Goal: Transaction & Acquisition: Book appointment/travel/reservation

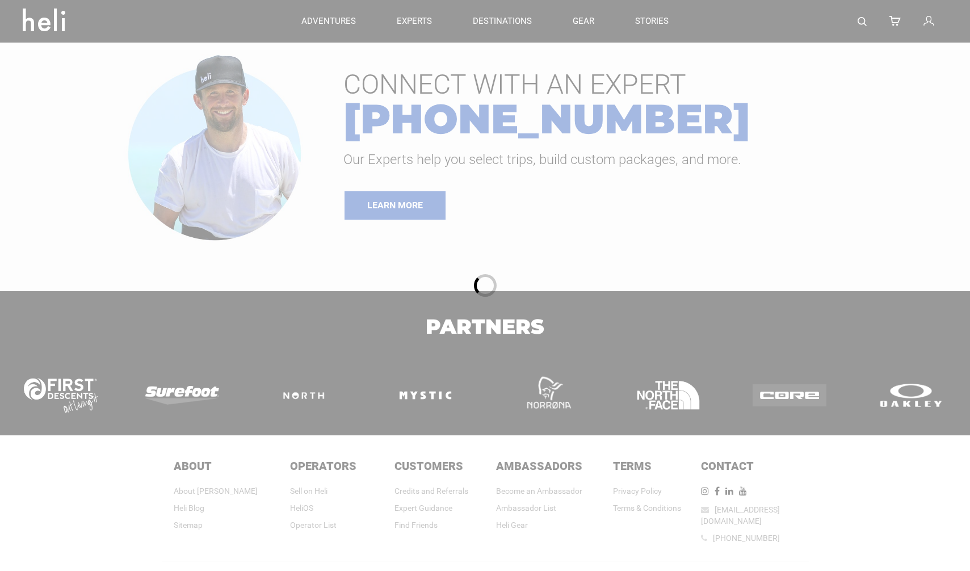
type input "Heli Skiing"
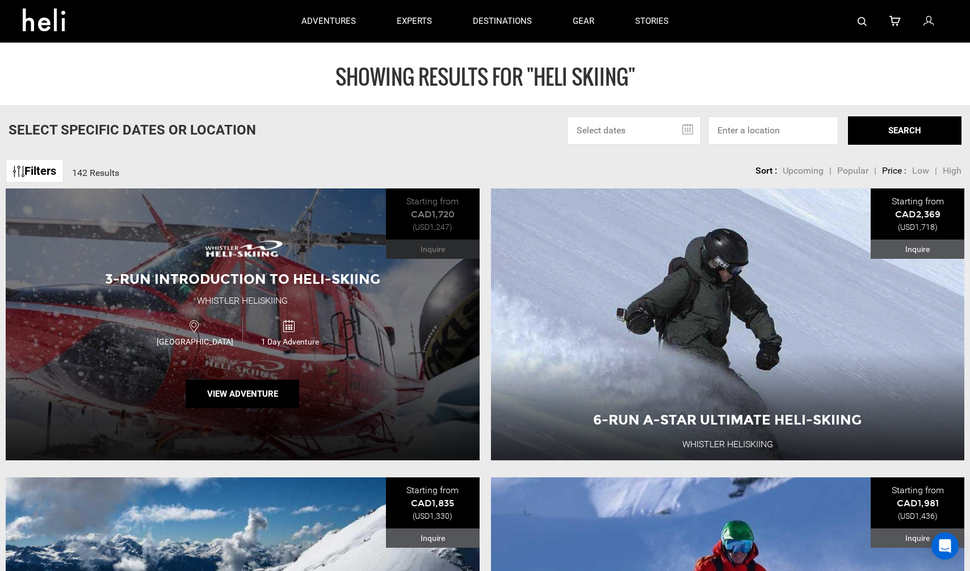
click at [279, 238] on img at bounding box center [242, 248] width 91 height 32
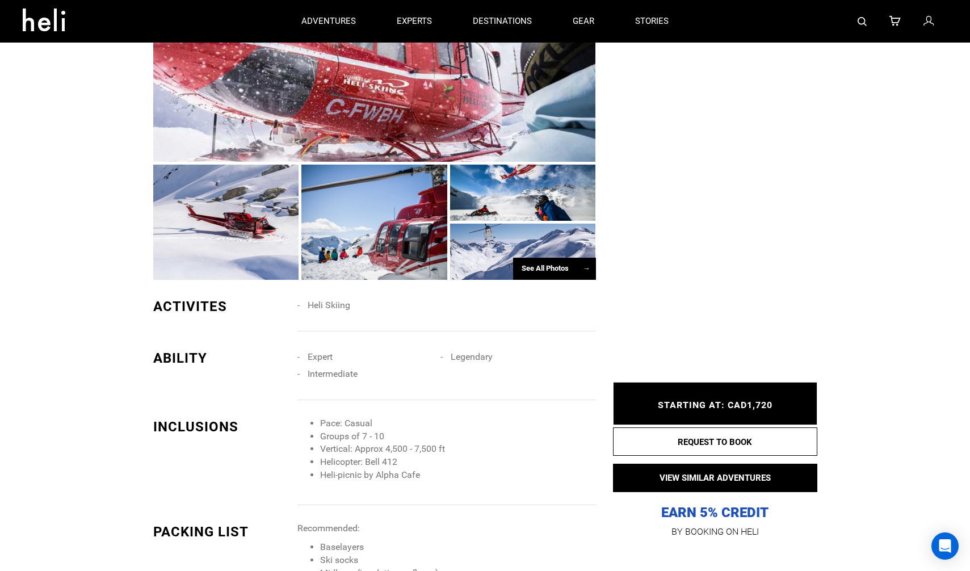
scroll to position [762, 0]
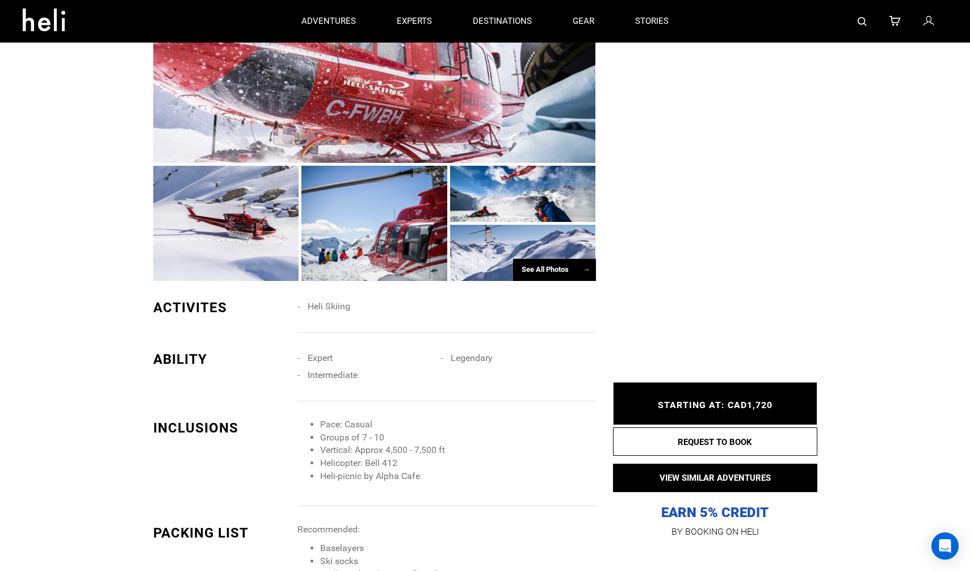
click at [566, 275] on div "See All Photos →" at bounding box center [554, 270] width 83 height 22
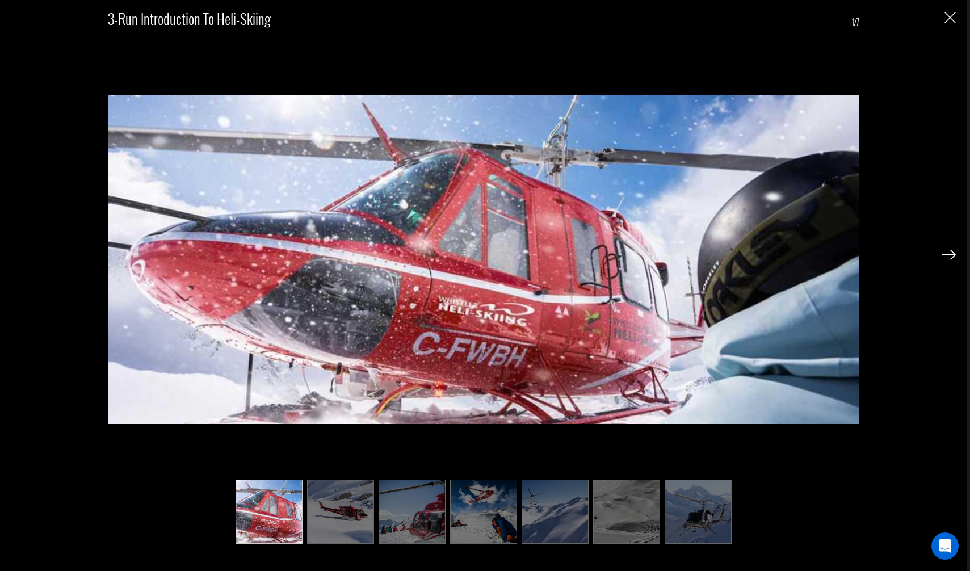
scroll to position [1050, 0]
click at [407, 530] on img at bounding box center [412, 512] width 67 height 64
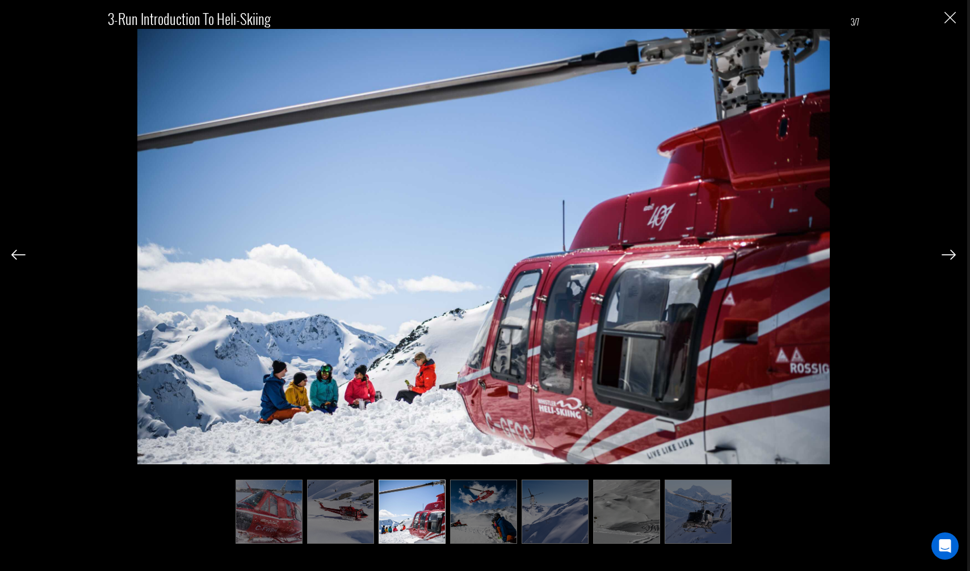
click at [457, 514] on img at bounding box center [483, 512] width 67 height 64
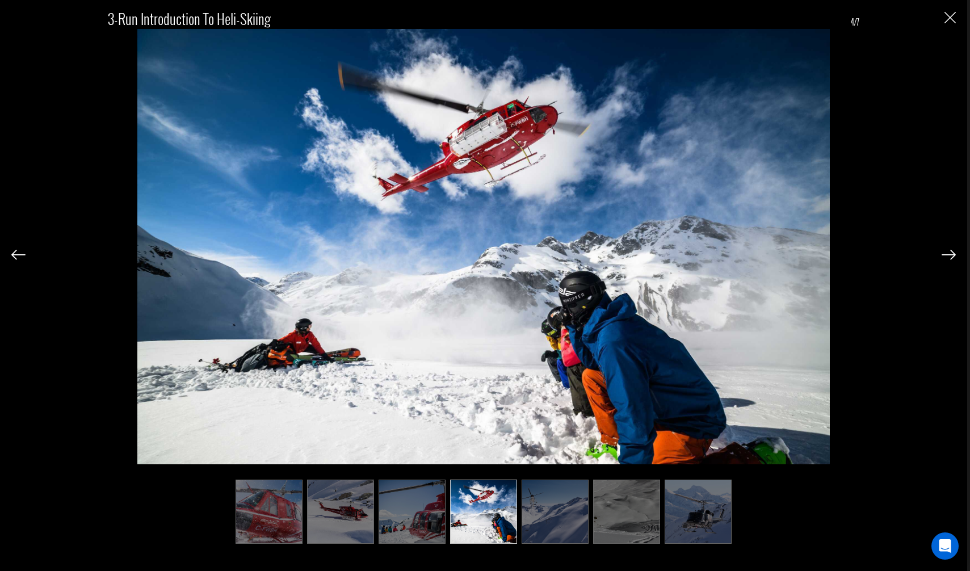
click at [526, 514] on img at bounding box center [555, 512] width 67 height 64
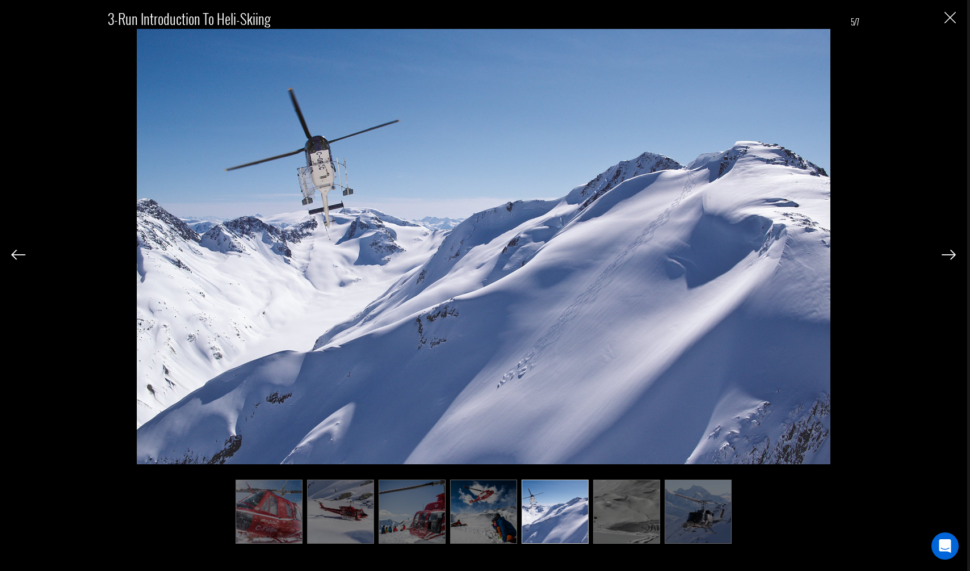
click at [627, 526] on img at bounding box center [626, 512] width 67 height 64
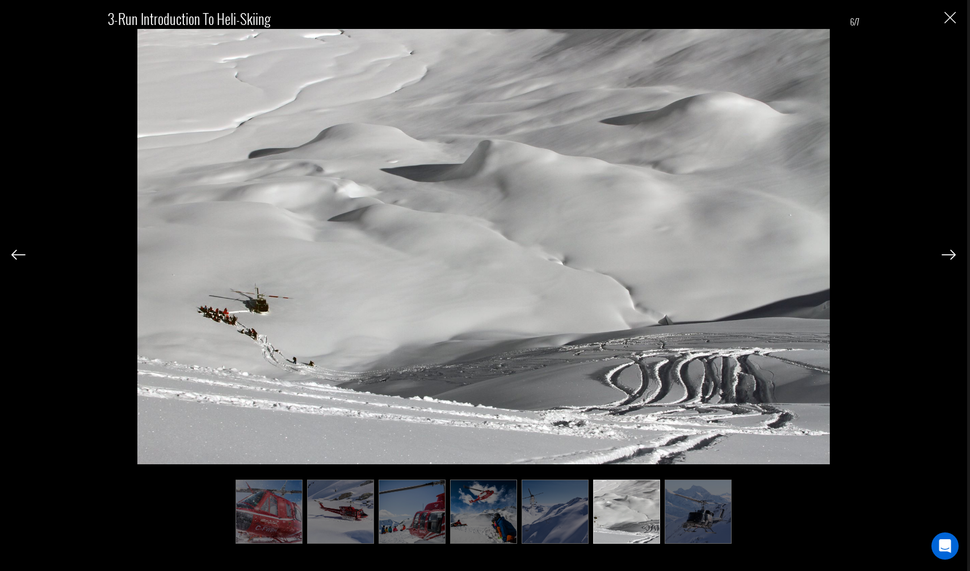
click at [702, 523] on img at bounding box center [698, 512] width 67 height 64
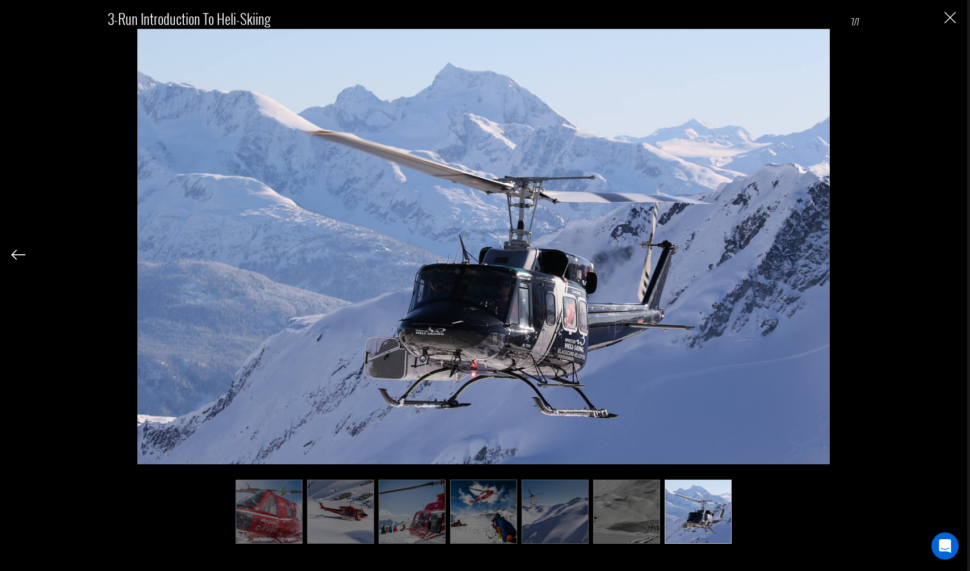
click at [948, 19] on img "Close" at bounding box center [950, 17] width 11 height 11
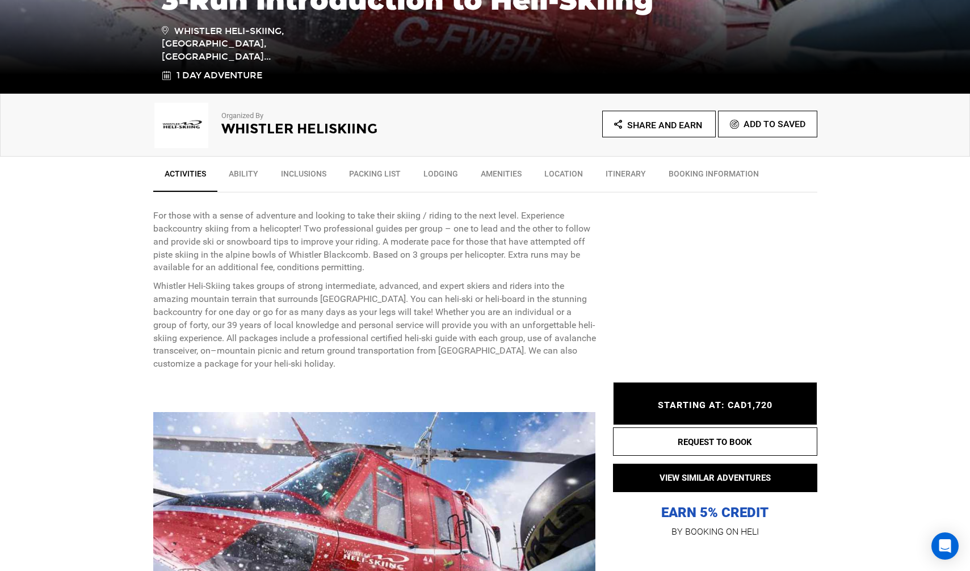
scroll to position [291, 0]
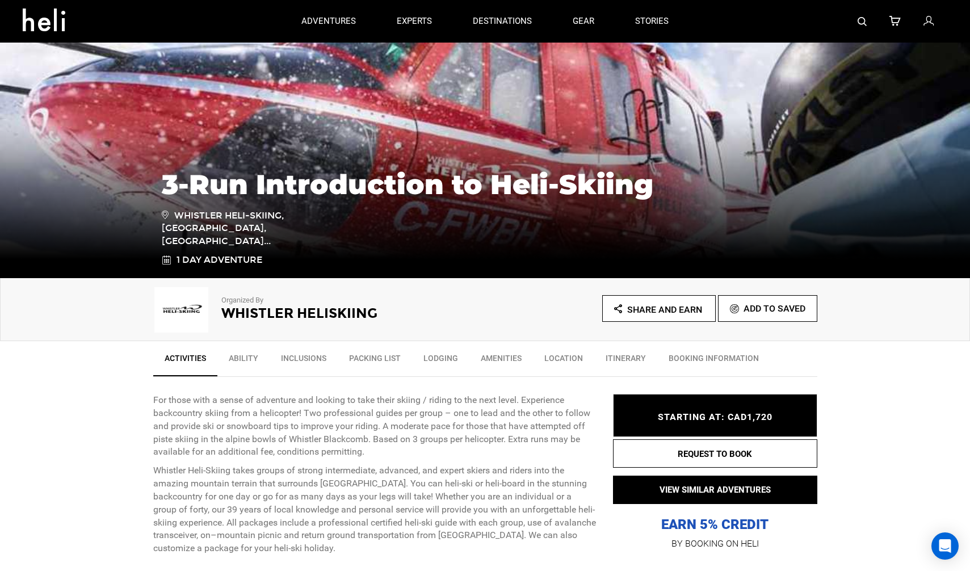
click at [224, 363] on link "Ability" at bounding box center [243, 361] width 52 height 28
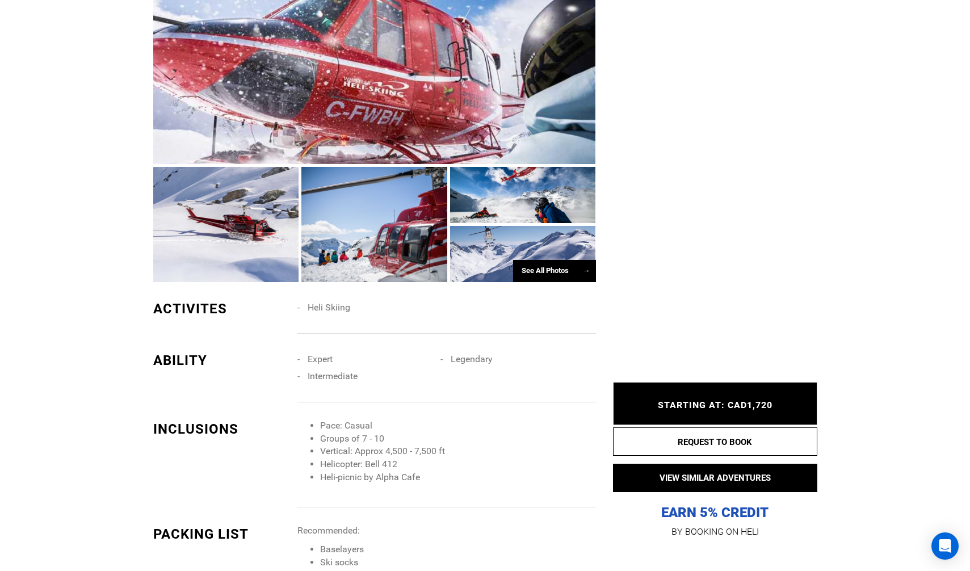
scroll to position [1050, 0]
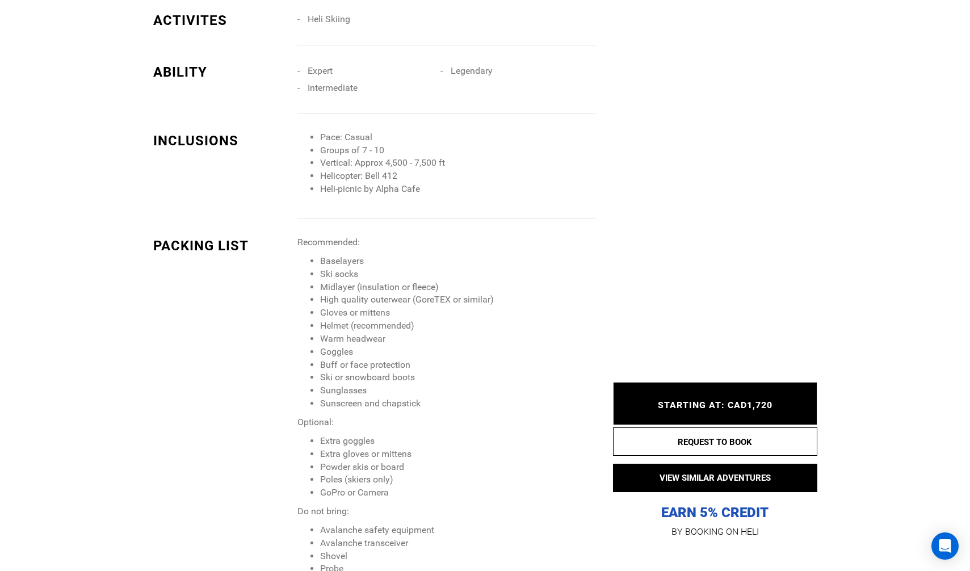
type input "Heli Skiing"
